Goal: Task Accomplishment & Management: Manage account settings

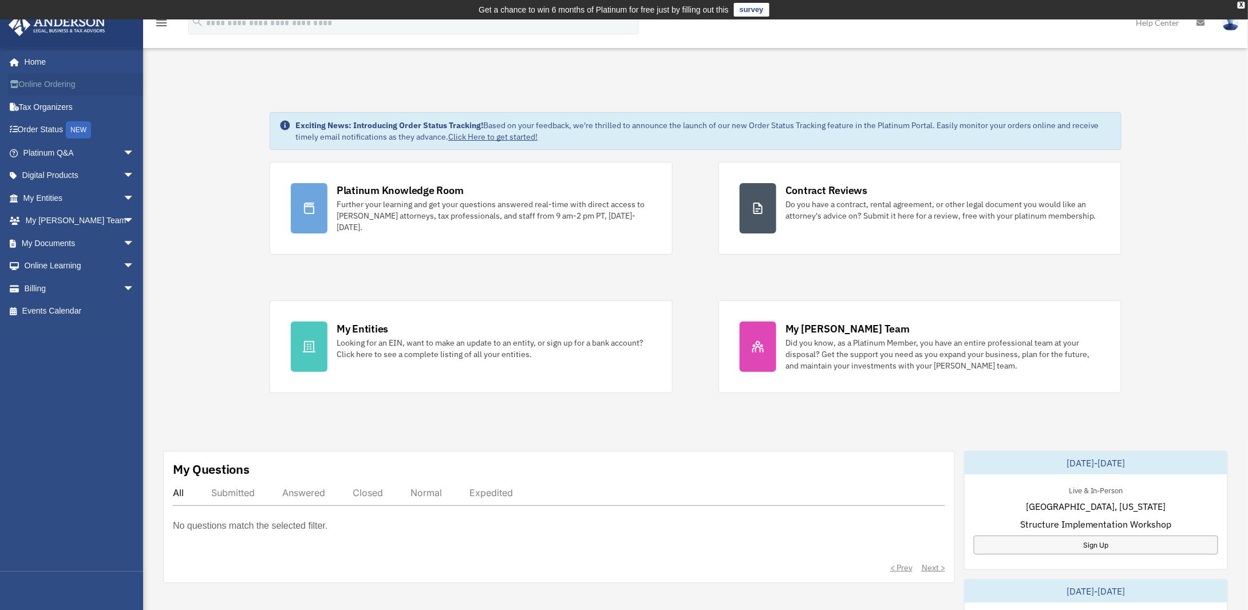
click at [44, 85] on link "Online Ordering" at bounding box center [80, 84] width 144 height 23
click at [123, 175] on span "arrow_drop_down" at bounding box center [134, 175] width 23 height 23
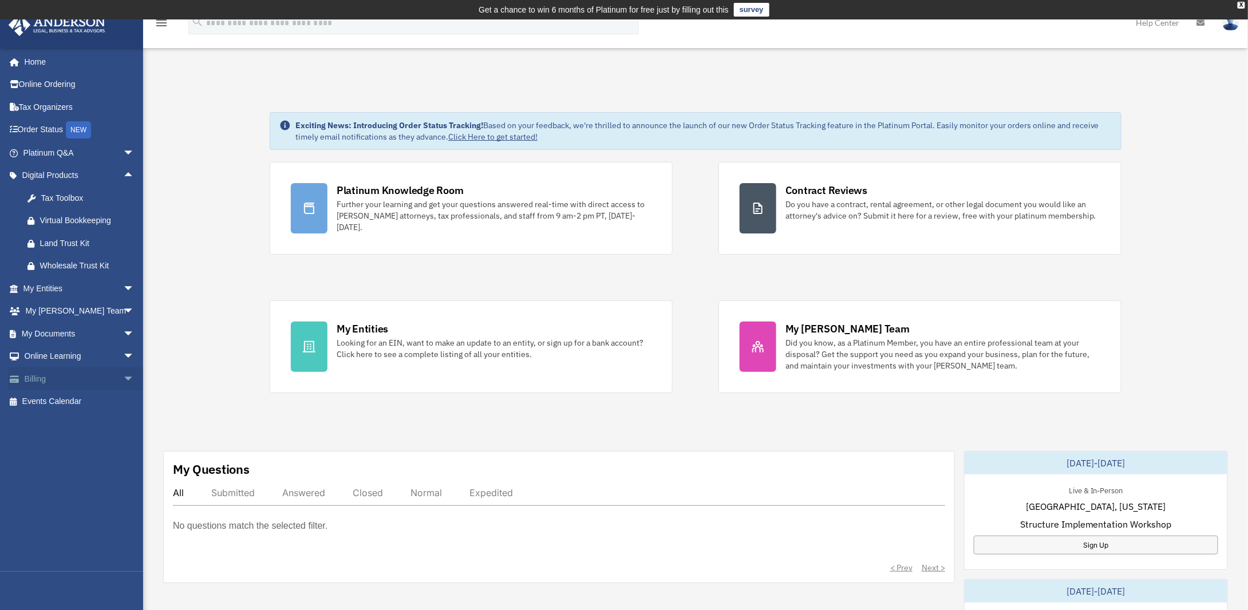
click at [123, 379] on span "arrow_drop_down" at bounding box center [134, 378] width 23 height 23
click at [81, 426] on link "Past Invoices" at bounding box center [84, 424] width 136 height 23
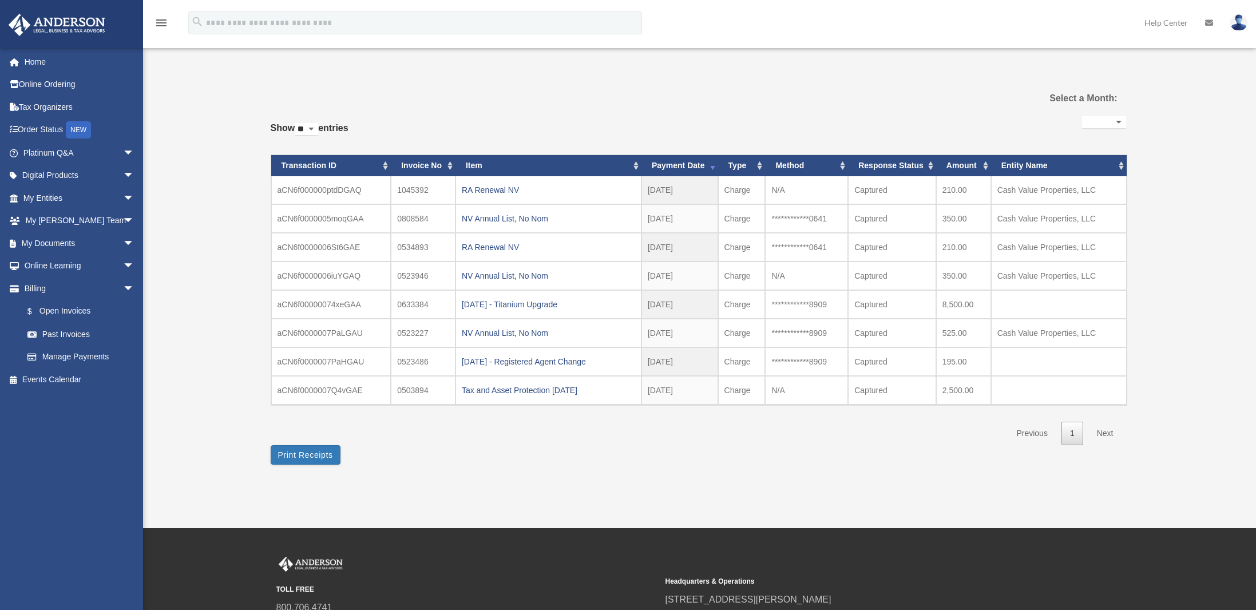
select select
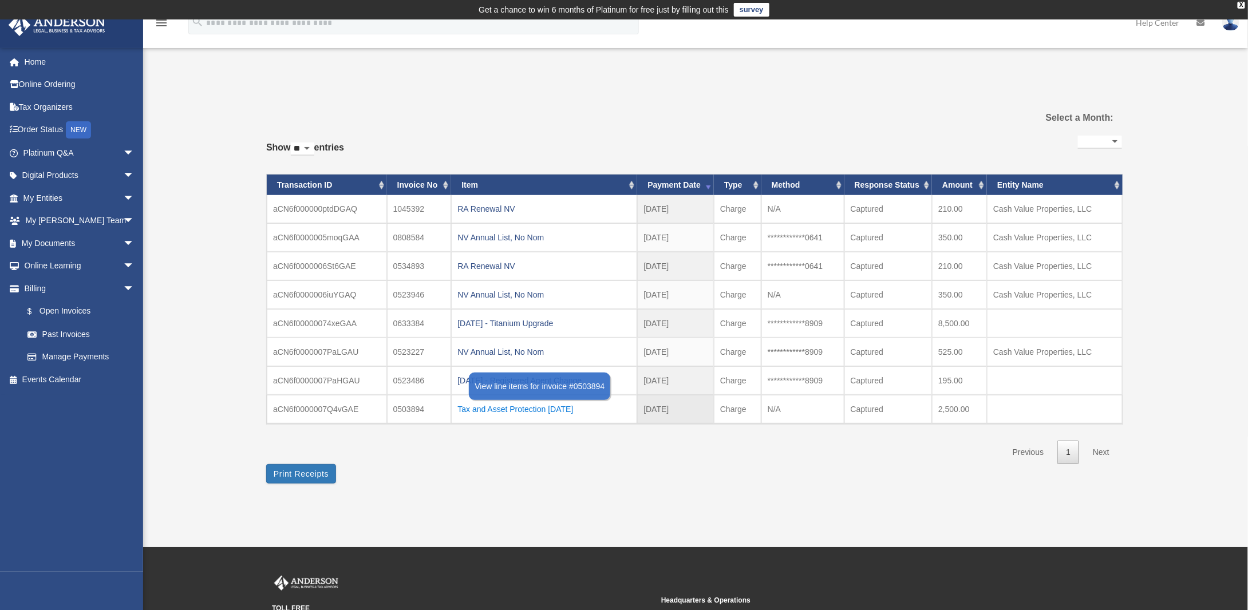
click at [505, 405] on div "Tax and Asset Protection 12.12.2020" at bounding box center [543, 409] width 173 height 16
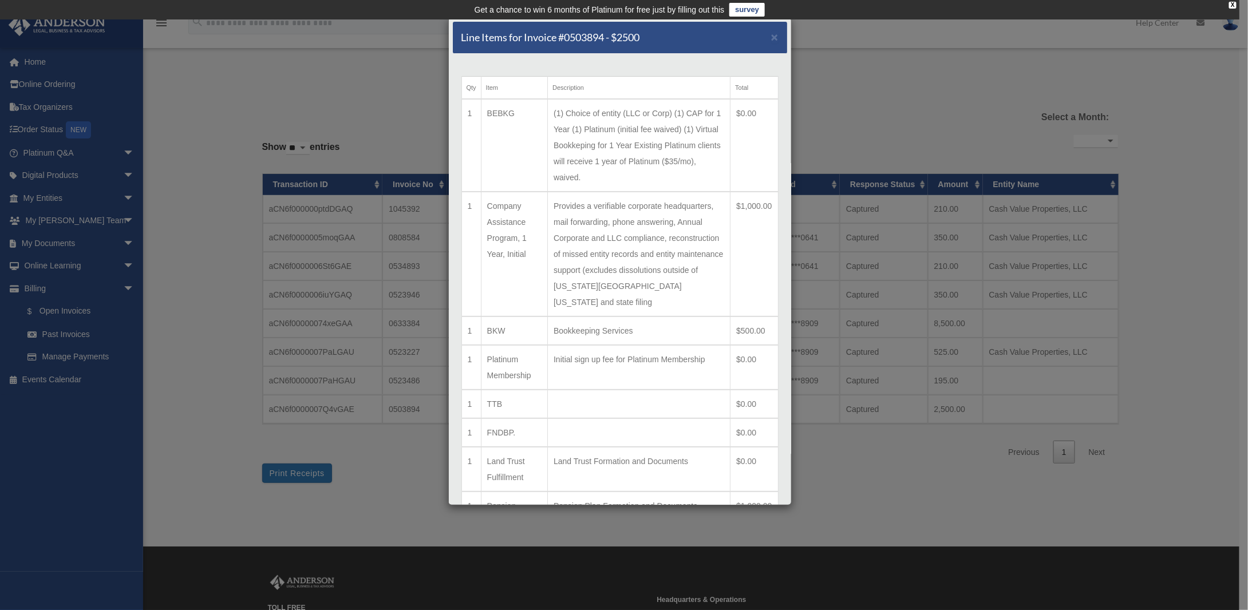
click at [120, 173] on div "Line Items for Invoice #0503894 - $2500 × Qty Item Description Total 1 BEBKG (1…" at bounding box center [624, 305] width 1248 height 610
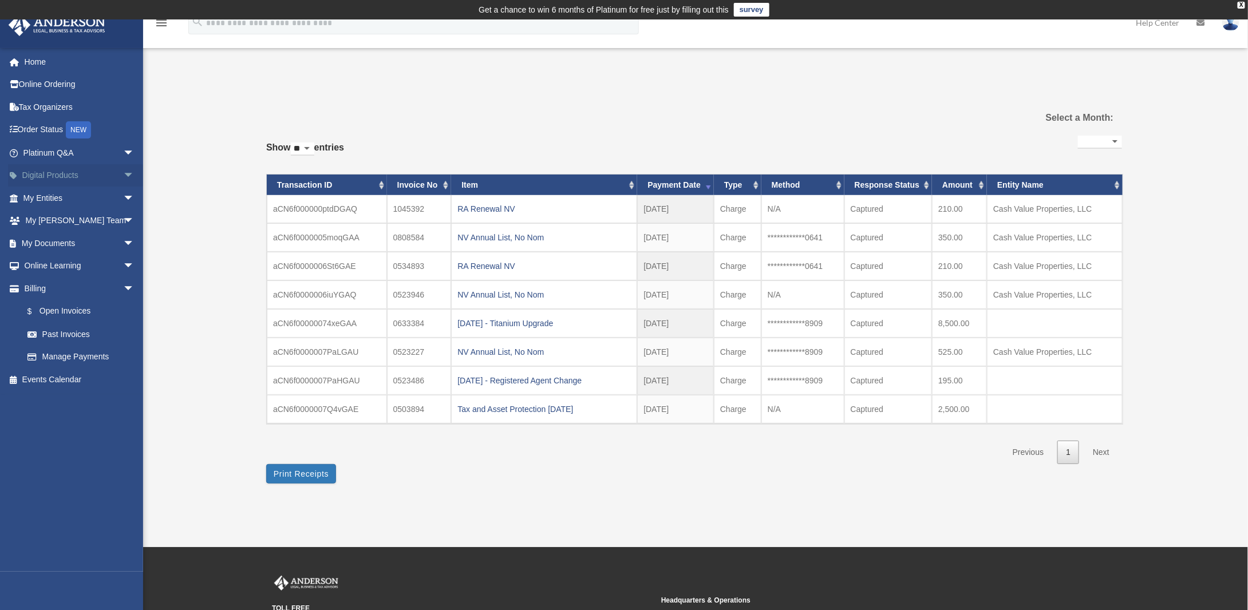
click at [123, 173] on span "arrow_drop_down" at bounding box center [134, 175] width 23 height 23
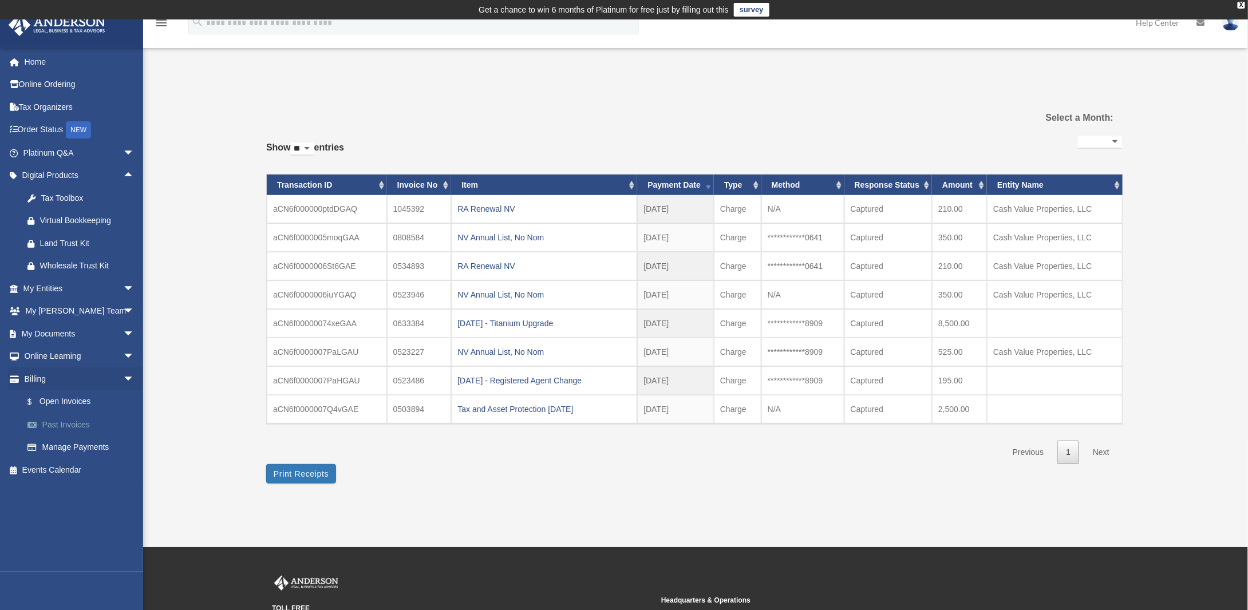
click at [74, 424] on link "Past Invoices" at bounding box center [84, 424] width 136 height 23
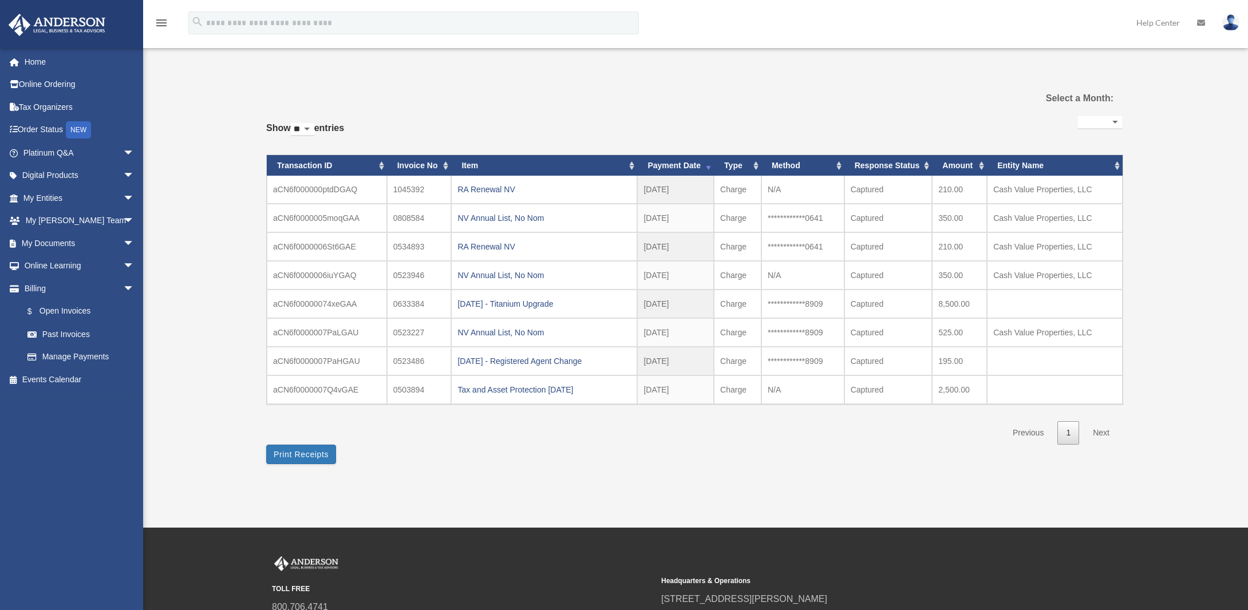
select select
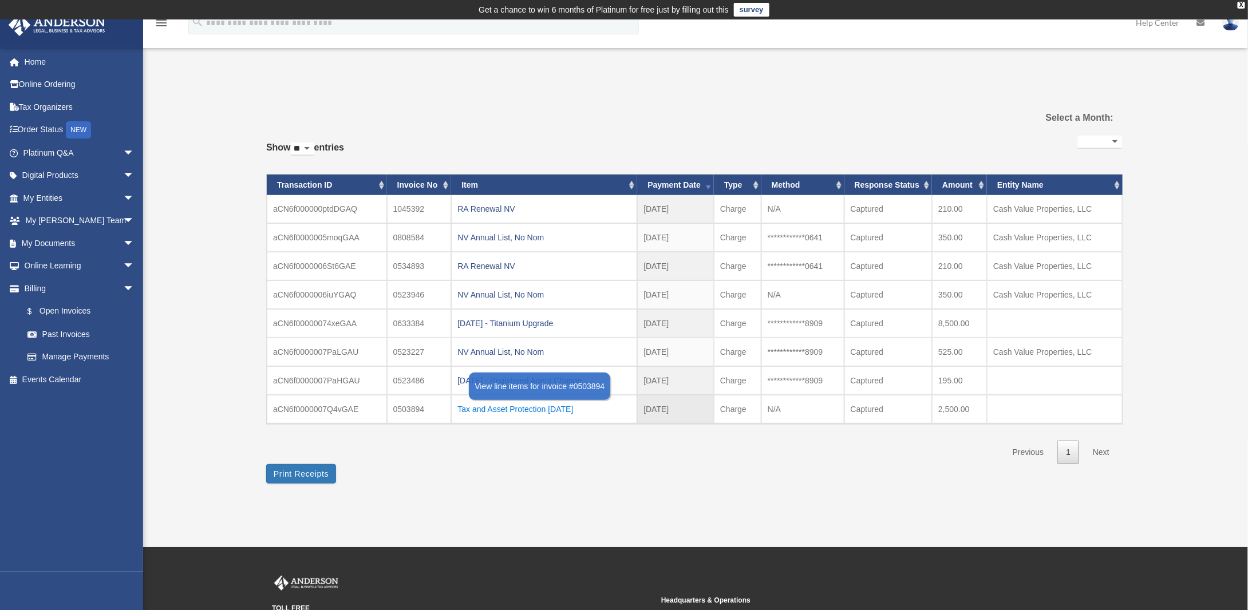
click at [505, 404] on div "Tax and Asset Protection 12.12.2020" at bounding box center [543, 409] width 173 height 16
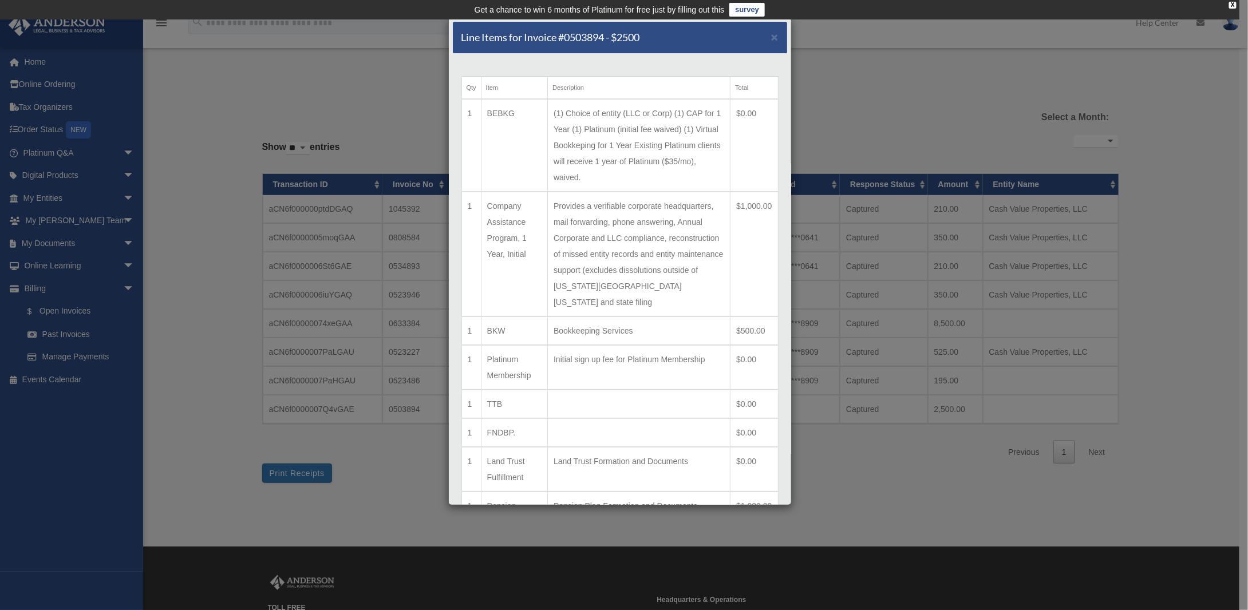
click at [121, 176] on div "Line Items for Invoice #0503894 - $2500 × Qty Item Description Total 1 BEBKG (1…" at bounding box center [624, 305] width 1248 height 610
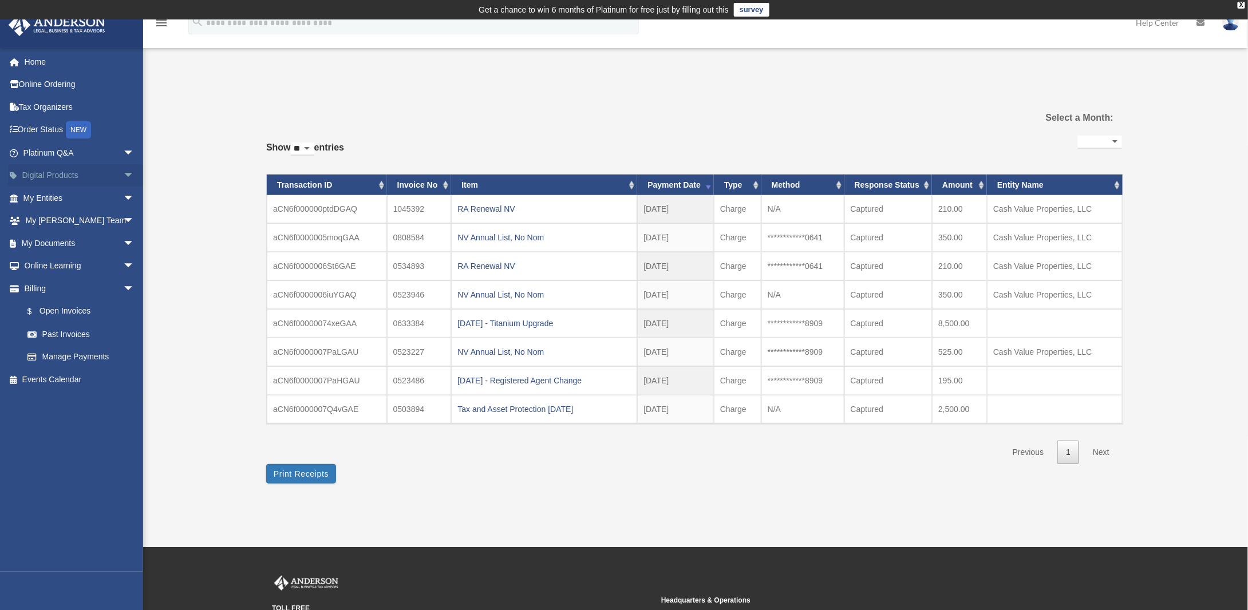
click at [123, 176] on span "arrow_drop_down" at bounding box center [134, 175] width 23 height 23
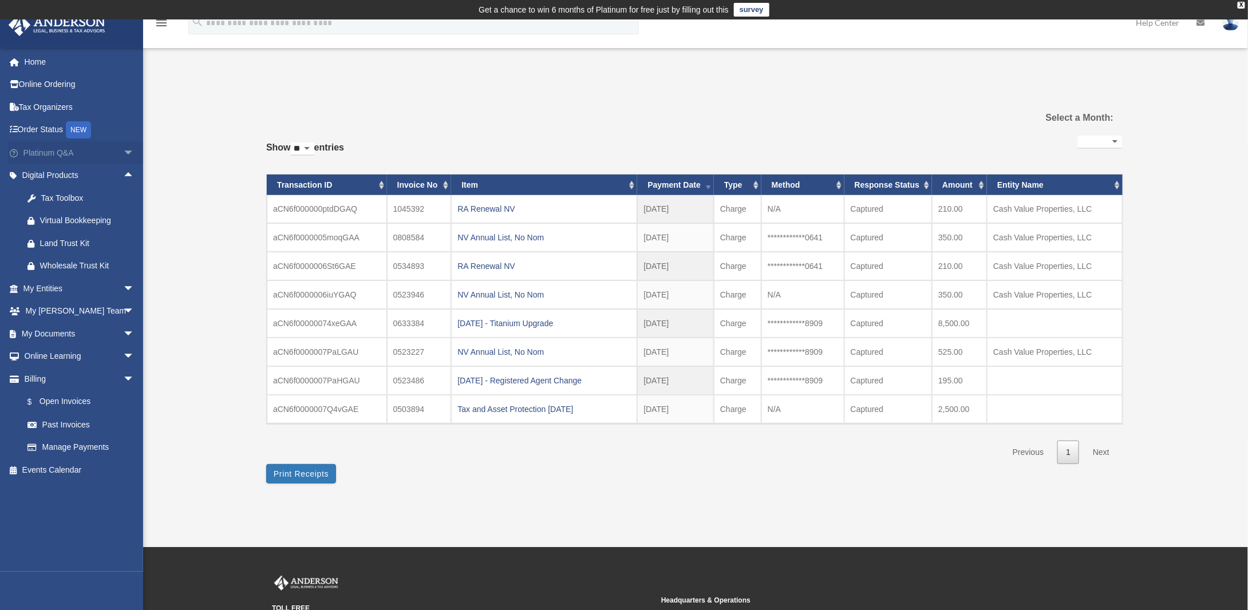
click at [123, 153] on span "arrow_drop_down" at bounding box center [134, 152] width 23 height 23
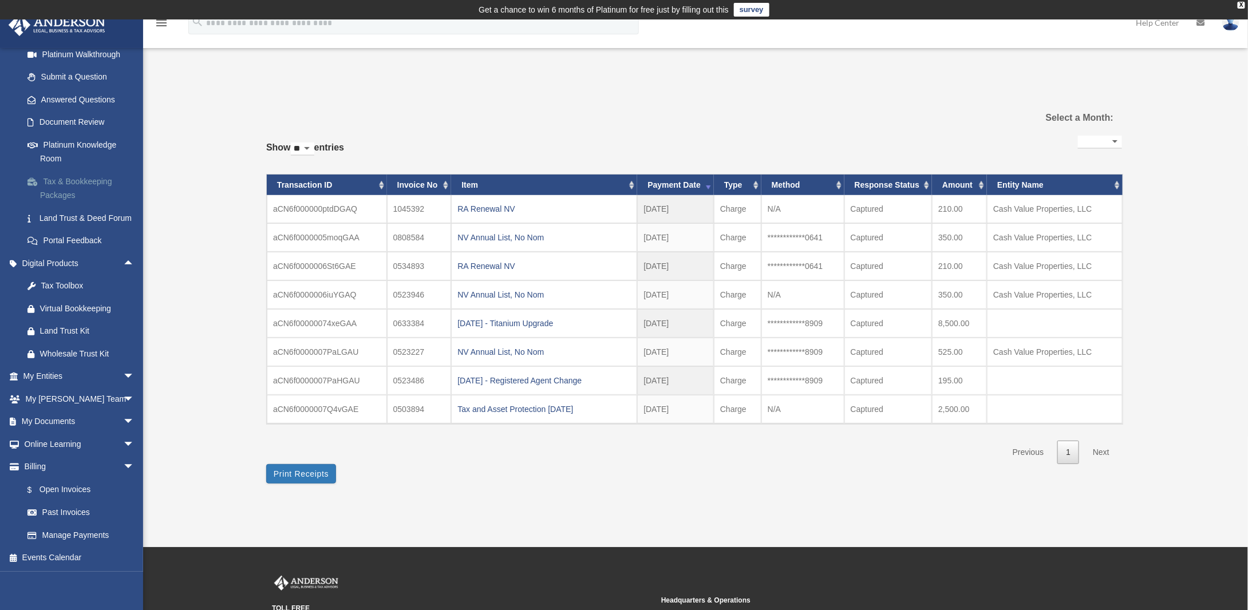
scroll to position [157, 0]
click at [508, 407] on div "Tax and Asset Protection 12.12.2020" at bounding box center [543, 409] width 173 height 16
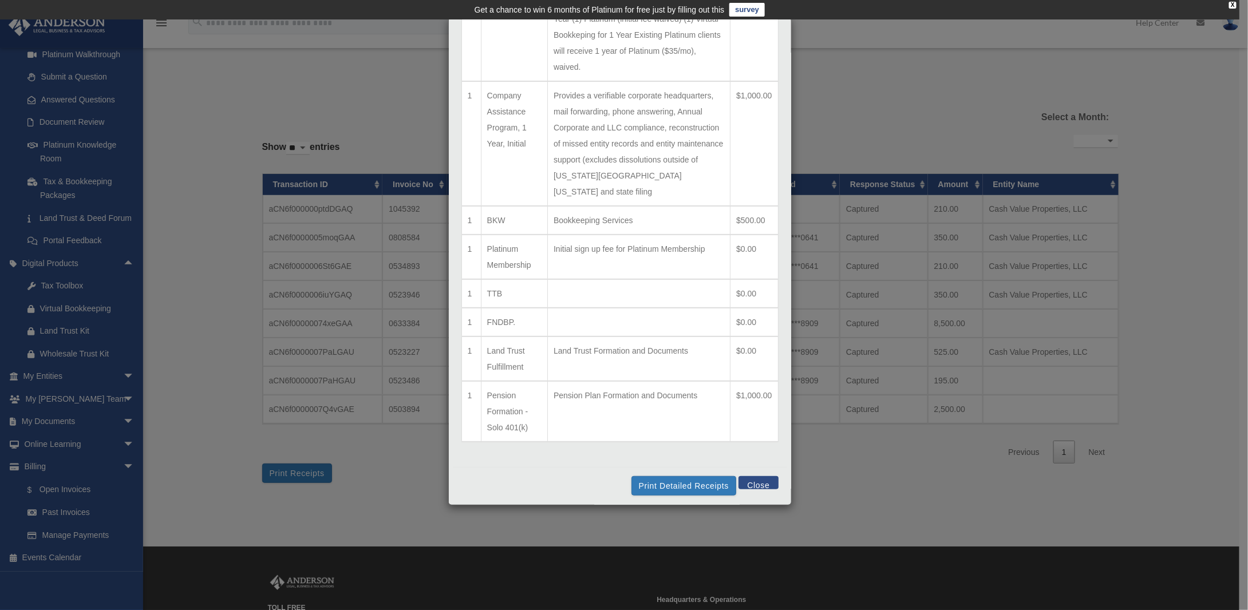
scroll to position [53, 0]
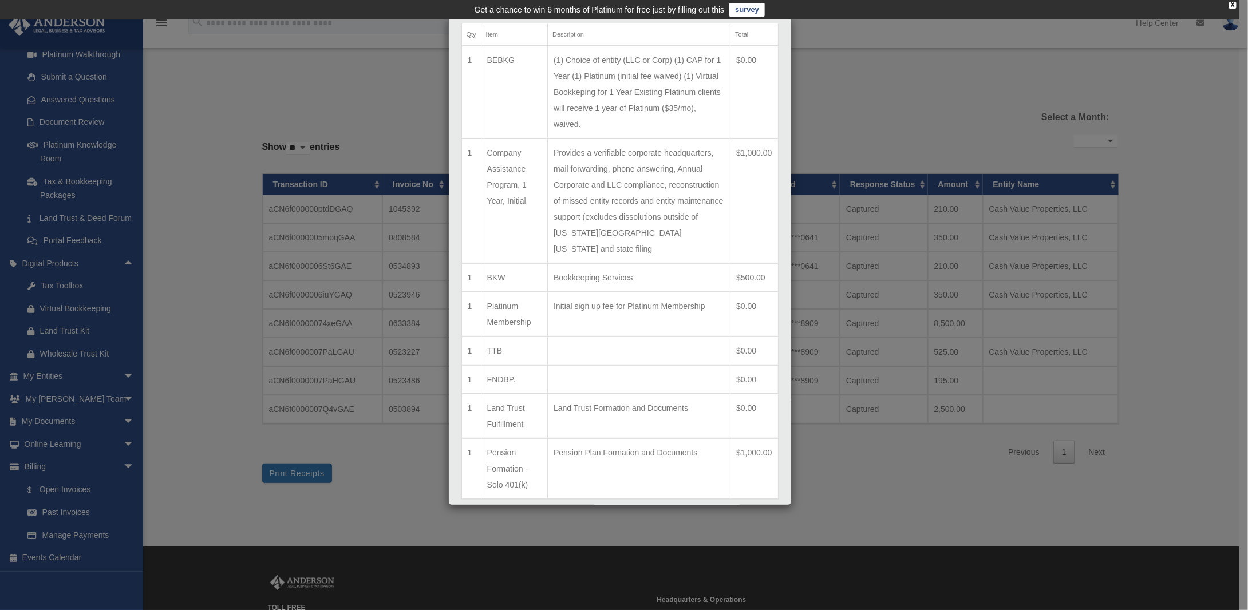
click at [500, 380] on td "FNDBP." at bounding box center [514, 379] width 66 height 29
click at [82, 533] on div "Line Items for Invoice #0503894 - $2500 × Qty Item Description Total 1 BEBKG (1…" at bounding box center [624, 305] width 1248 height 610
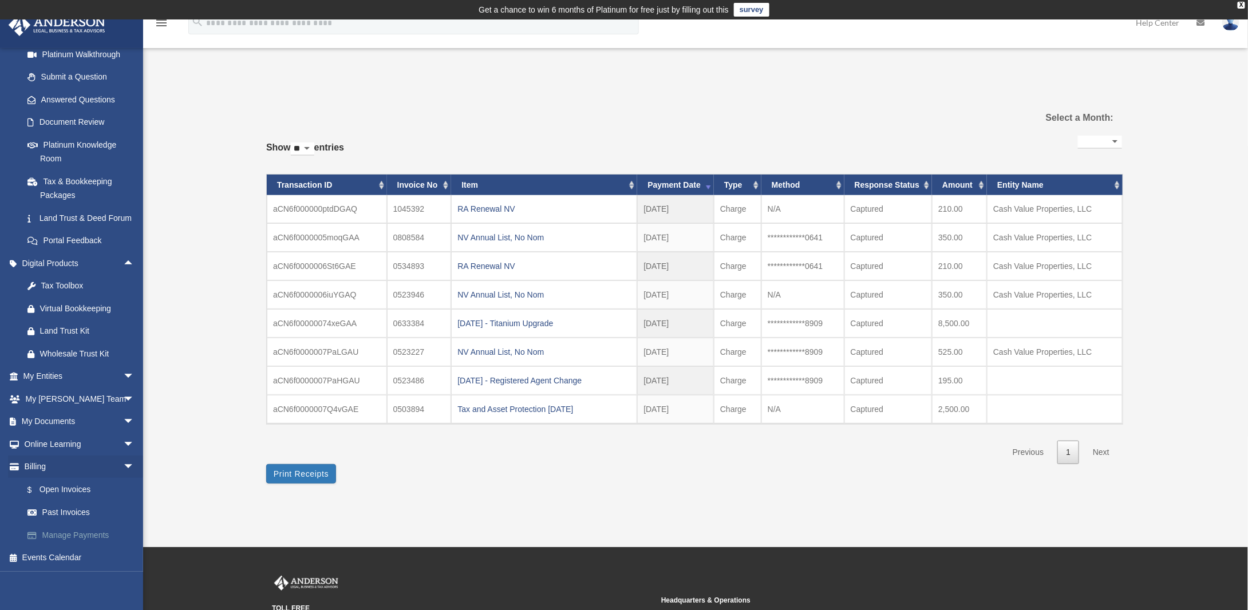
click at [87, 536] on link "Manage Payments" at bounding box center [84, 535] width 136 height 23
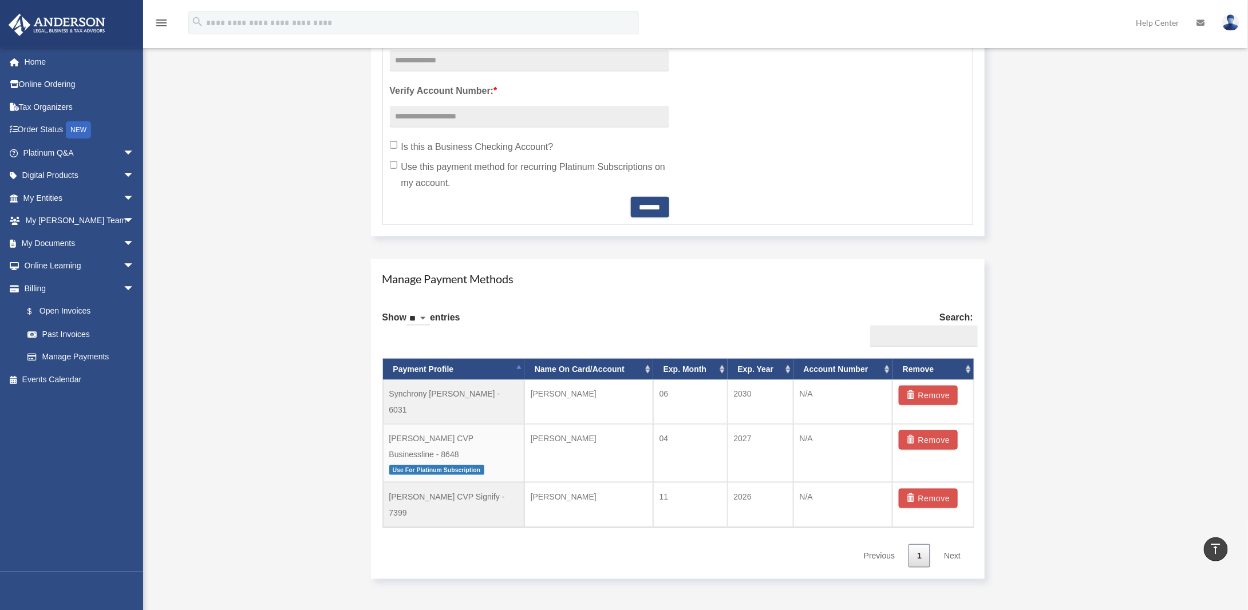
scroll to position [515, 0]
